Goal: Task Accomplishment & Management: Complete application form

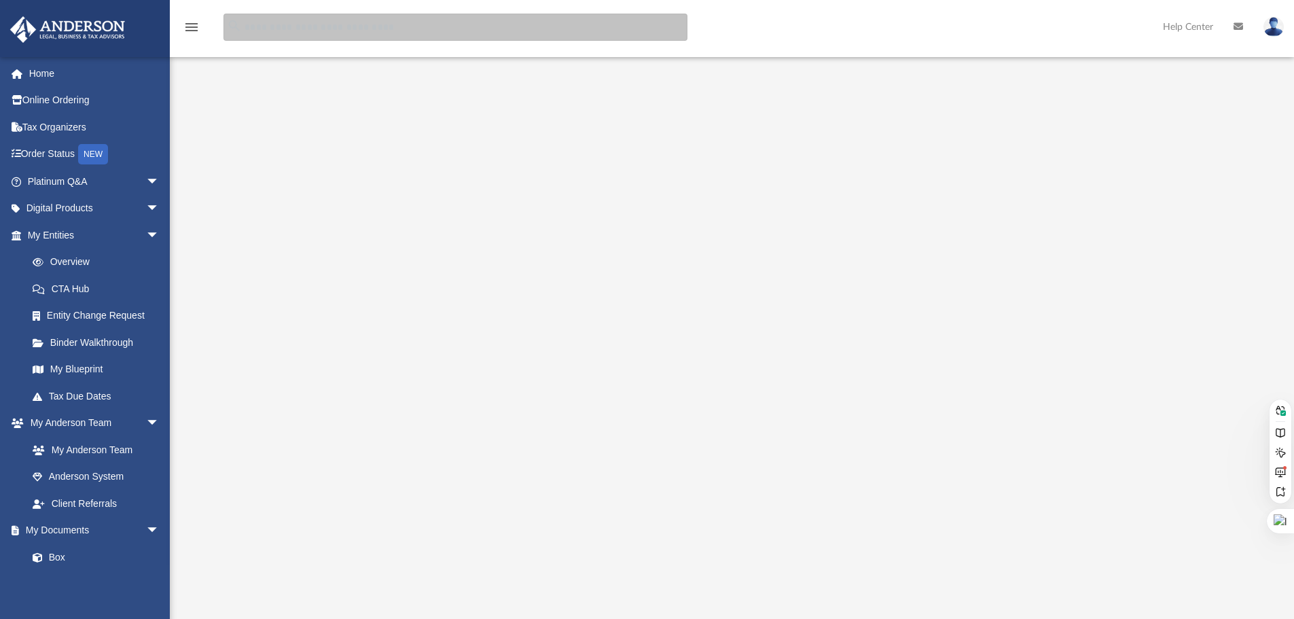
click at [293, 31] on input "search" at bounding box center [456, 27] width 464 height 27
type input "**********"
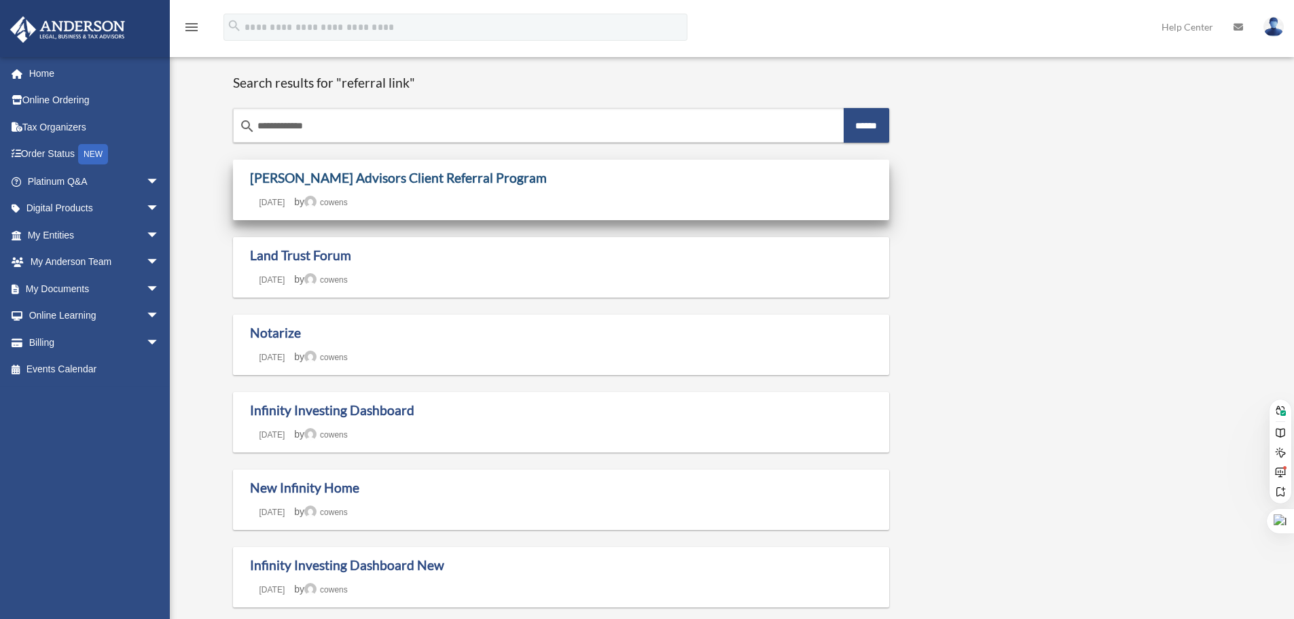
click at [418, 177] on link "[PERSON_NAME] Advisors Client Referral Program" at bounding box center [398, 178] width 297 height 16
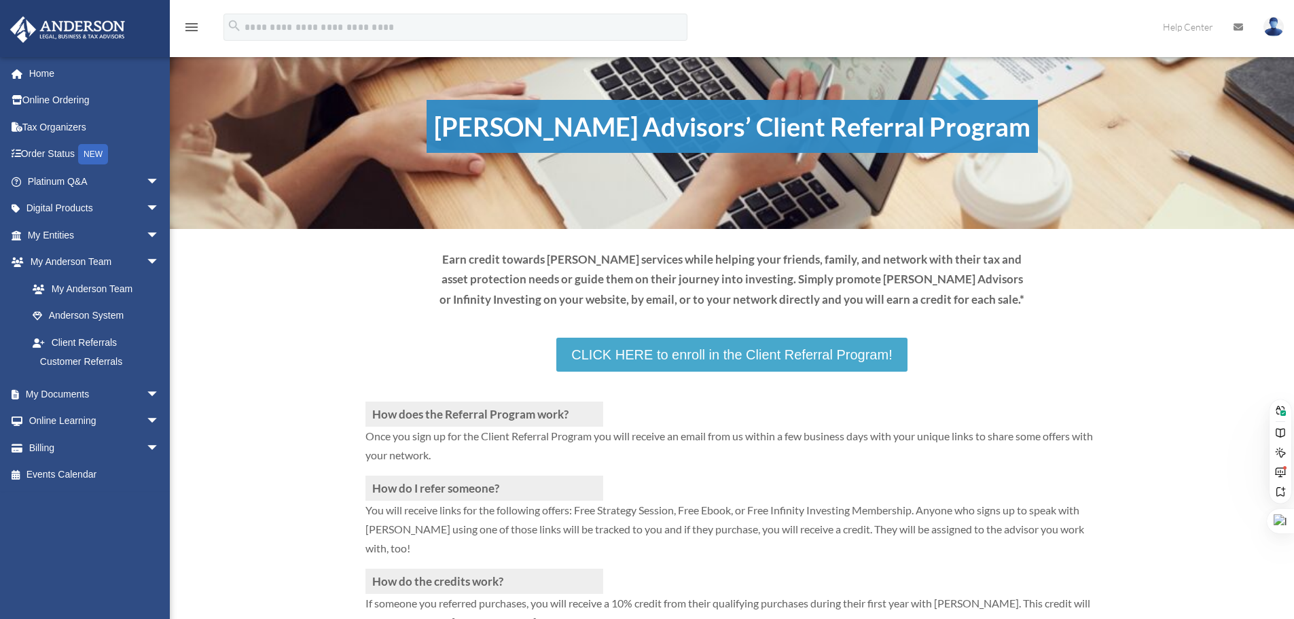
click at [762, 363] on link "CLICK HERE to enroll in the Client Referral Program!" at bounding box center [731, 355] width 351 height 34
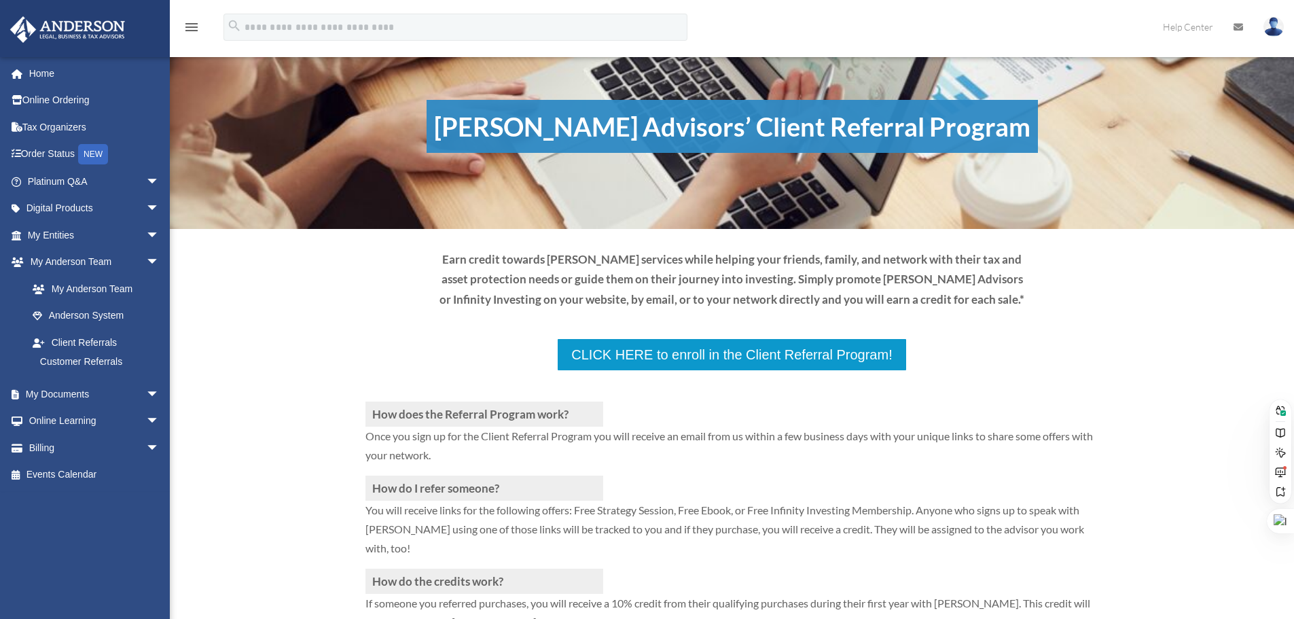
click at [276, 317] on div "How does the Referral Program work? Once you sign up for the Client Referral Pr…" at bounding box center [732, 523] width 1124 height 488
click at [1209, 323] on div "How does the Referral Program work? Once you sign up for the Client Referral Pr…" at bounding box center [732, 523] width 1124 height 488
click at [58, 124] on link "Tax Organizers" at bounding box center [95, 126] width 171 height 27
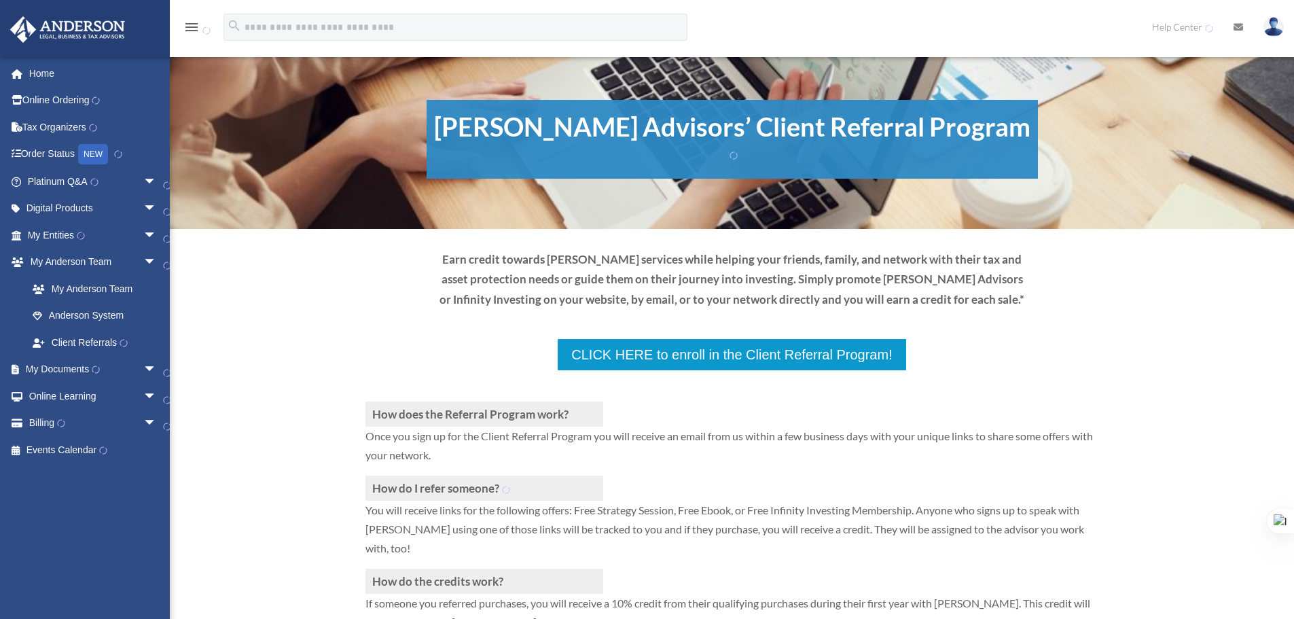
click at [258, 278] on div "[PERSON_NAME] Advisors’ Client Referral Program Earn credit towards [PERSON_NAM…" at bounding box center [732, 237] width 1124 height 405
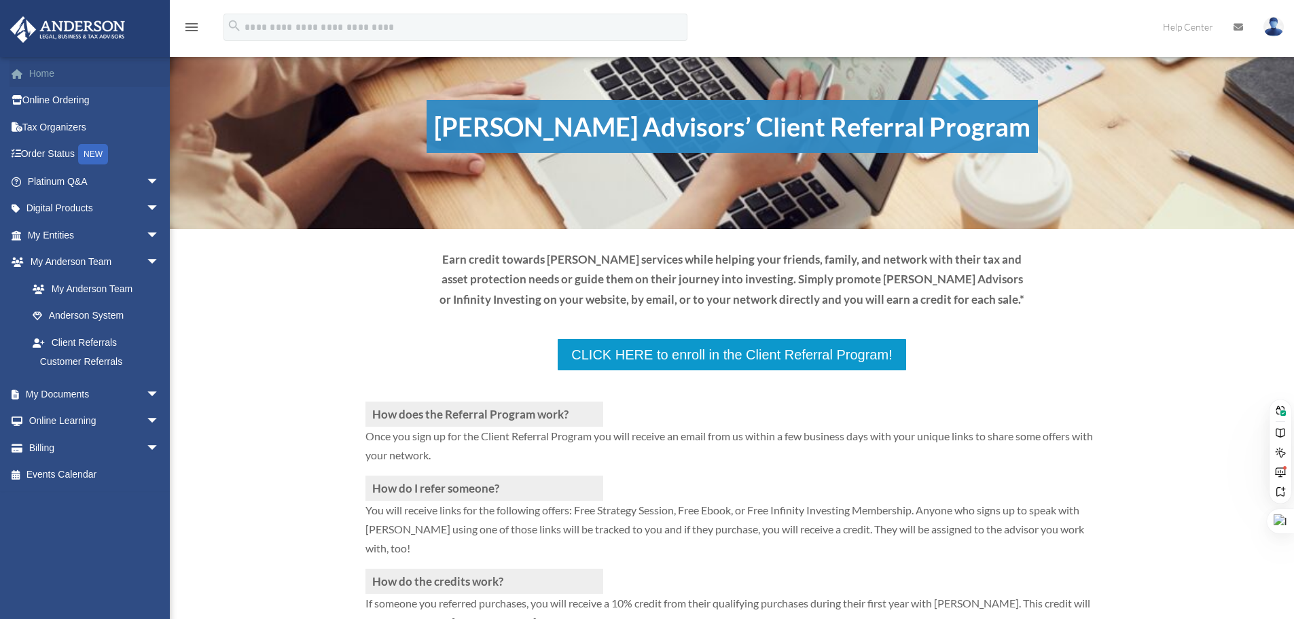
click at [39, 76] on link "Home" at bounding box center [95, 73] width 171 height 27
